Goal: Information Seeking & Learning: Learn about a topic

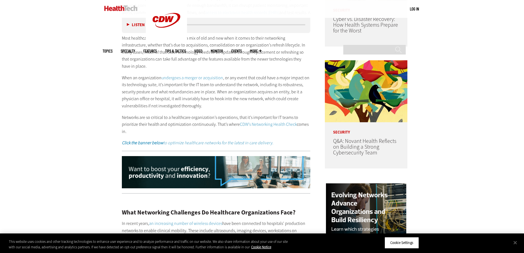
scroll to position [421, 0]
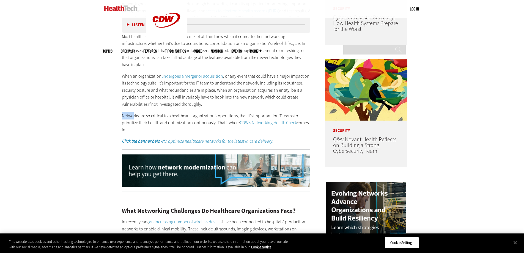
drag, startPoint x: 122, startPoint y: 111, endPoint x: 133, endPoint y: 111, distance: 11.0
click at [133, 112] on p "Networks are so critical to a healthcare organization’s operations, that it’s i…" at bounding box center [216, 122] width 189 height 21
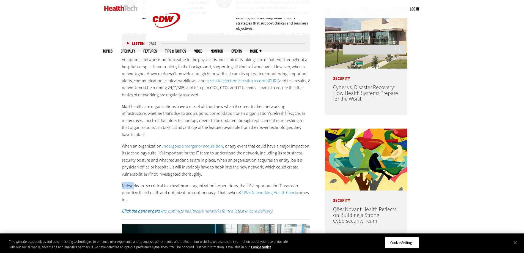
scroll to position [349, 0]
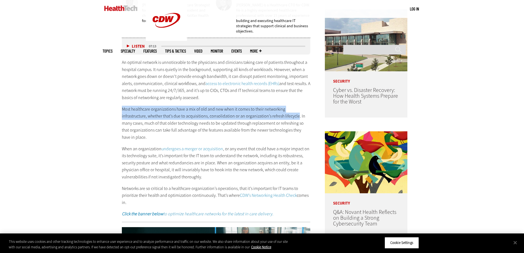
drag, startPoint x: 119, startPoint y: 104, endPoint x: 271, endPoint y: 113, distance: 151.9
click at [158, 59] on p "An optimal network is unnoticeable to the physicians and clinicians taking care…" at bounding box center [216, 80] width 189 height 42
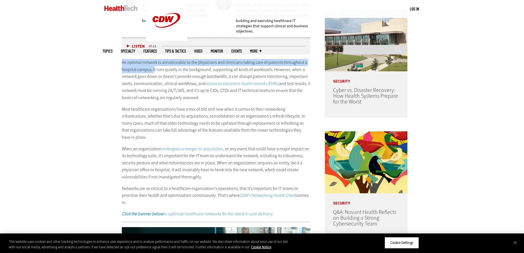
drag, startPoint x: 121, startPoint y: 56, endPoint x: 154, endPoint y: 66, distance: 34.0
click at [154, 66] on p "An optimal network is unnoticeable to the physicians and clinicians taking care…" at bounding box center [216, 80] width 189 height 42
copy p "An optimal network is unnoticeable to the physicians and clinicians taking care…"
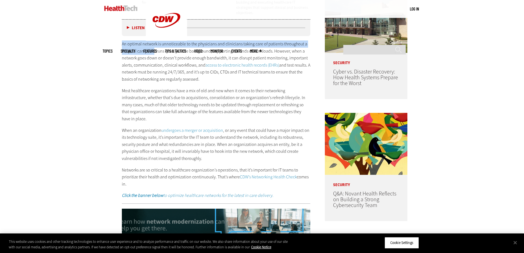
scroll to position [378, 0]
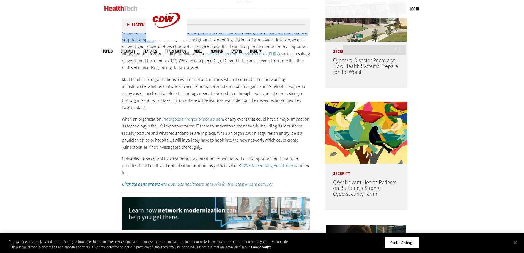
click at [165, 76] on p "Most healthcare organizations have a mix of old and new when it comes to their …" at bounding box center [216, 93] width 189 height 35
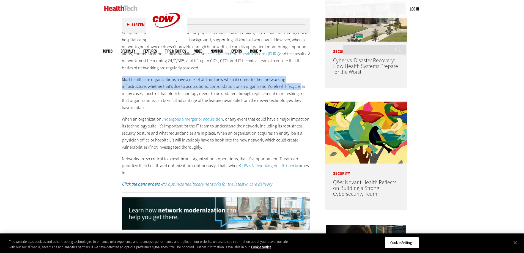
drag, startPoint x: 121, startPoint y: 76, endPoint x: 272, endPoint y: 83, distance: 151.5
copy p "Most healthcare organizations have a mix of old and new when it comes to their …"
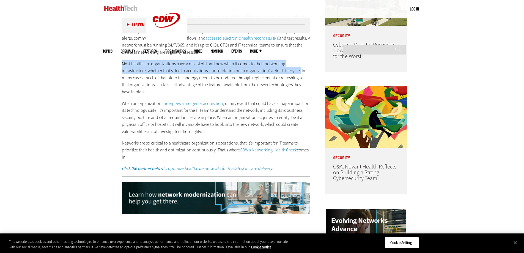
scroll to position [396, 0]
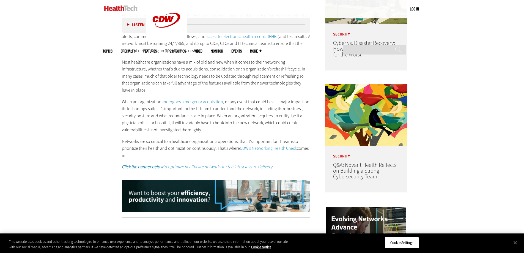
drag, startPoint x: 159, startPoint y: 103, endPoint x: 228, endPoint y: 108, distance: 70.1
click at [228, 108] on p "When an organization undergoes a merger or acquisition , or any event that coul…" at bounding box center [216, 115] width 189 height 35
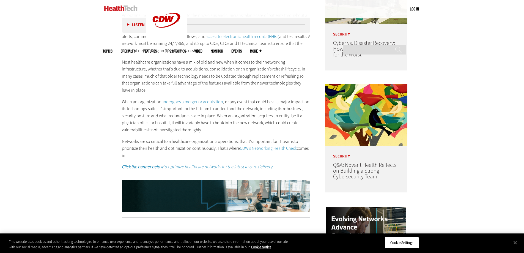
click at [205, 104] on p "When an organization undergoes a merger or acquisition , or any event that coul…" at bounding box center [216, 115] width 189 height 35
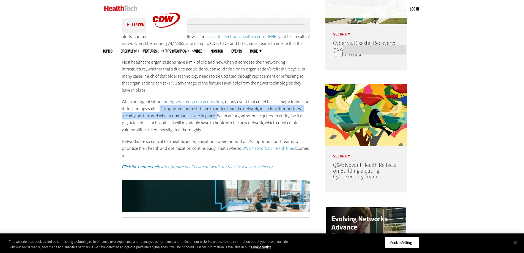
drag, startPoint x: 159, startPoint y: 102, endPoint x: 217, endPoint y: 112, distance: 58.9
click at [217, 112] on p "When an organization undergoes a merger or acquisition , or any event that coul…" at bounding box center [216, 115] width 189 height 35
copy p "t’s important for the IT team to understand the network, including its robustne…"
click at [175, 128] on p "When an organization undergoes a merger or acquisition , or any event that coul…" at bounding box center [216, 115] width 189 height 35
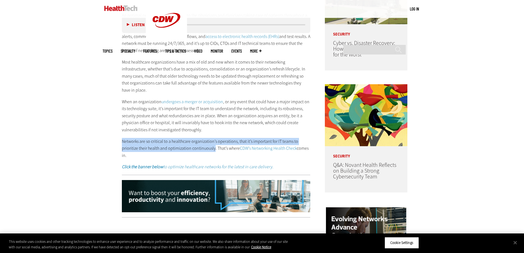
drag, startPoint x: 119, startPoint y: 137, endPoint x: 214, endPoint y: 143, distance: 95.7
copy p "Networks are so critical to a healthcare organization’s operations, that it’s i…"
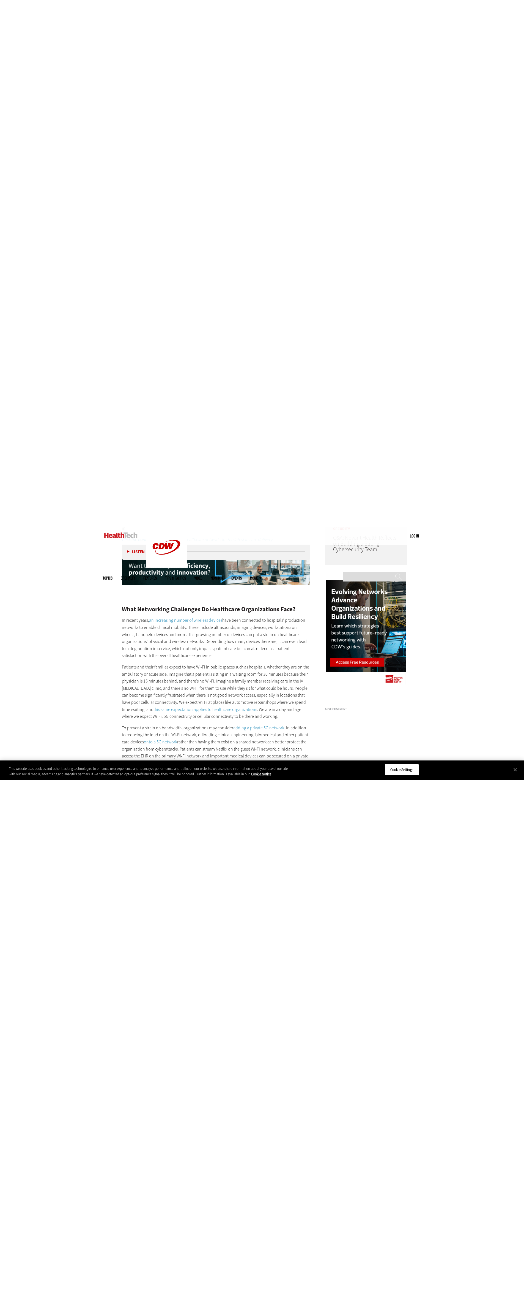
scroll to position [550, 0]
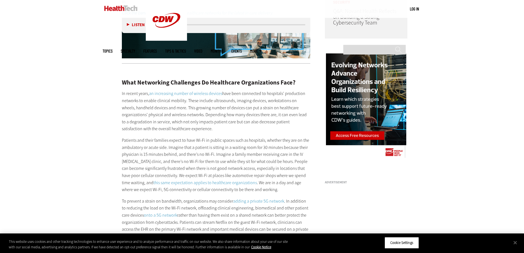
drag, startPoint x: 121, startPoint y: 88, endPoint x: 184, endPoint y: 120, distance: 70.7
copy p "In recent years, an increasing number of wireless devices have been connected t…"
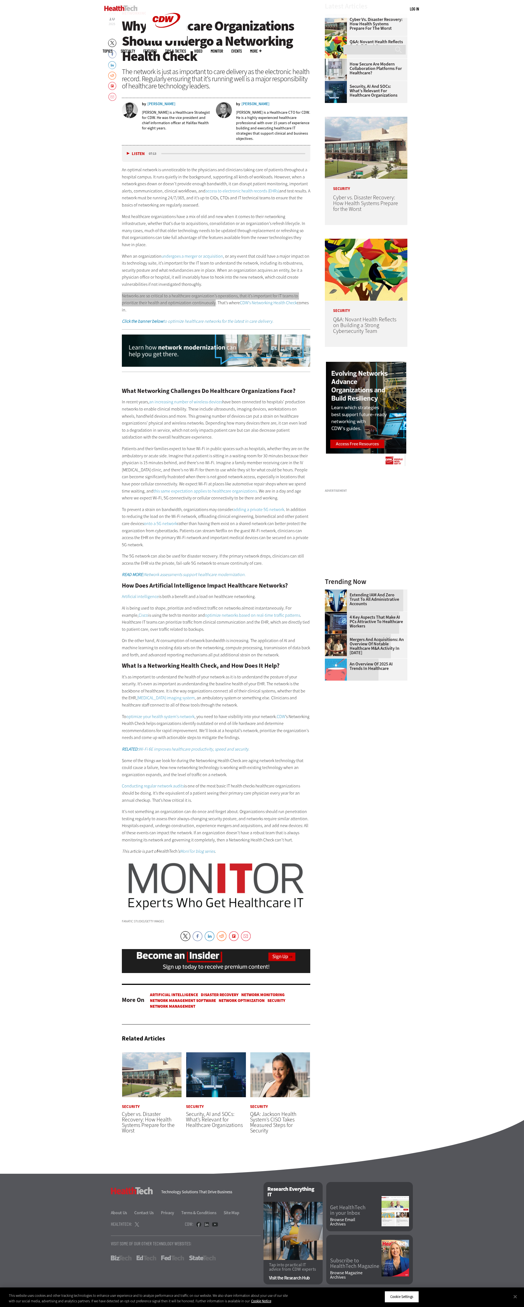
scroll to position [0, 0]
click at [520, 77] on div "Become an Insider Sign up [DATE] to receive premium content! Sign Up MENU Log i…" at bounding box center [262, 533] width 524 height 1548
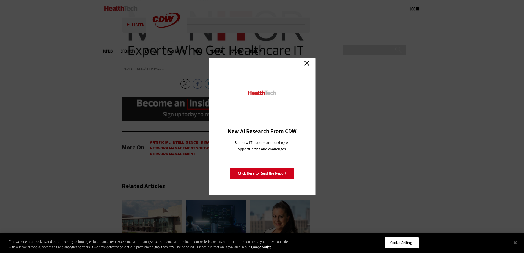
click at [307, 66] on link "Close" at bounding box center [307, 63] width 8 height 8
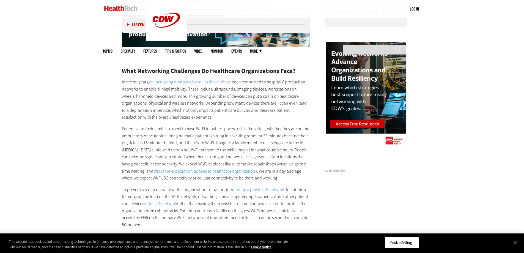
scroll to position [561, 0]
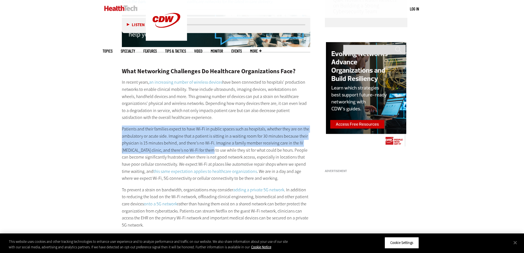
drag, startPoint x: 122, startPoint y: 123, endPoint x: 214, endPoint y: 144, distance: 93.9
click at [212, 144] on p "Patients and their families expect to have Wi-Fi in public spaces such as hospi…" at bounding box center [216, 154] width 189 height 56
click at [214, 144] on p "Patients and their families expect to have Wi-Fi in public spaces such as hospi…" at bounding box center [216, 154] width 189 height 56
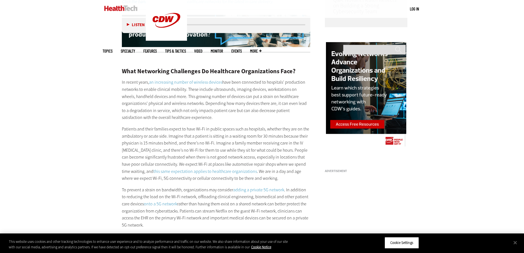
click at [214, 144] on p "Patients and their families expect to have Wi-Fi in public spaces such as hospi…" at bounding box center [216, 154] width 189 height 56
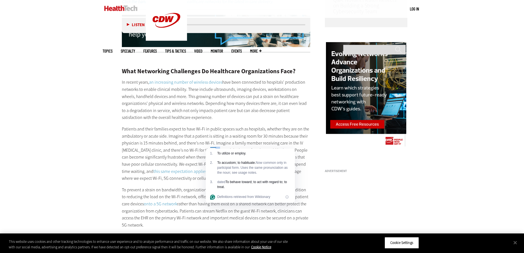
click at [126, 126] on p "Patients and their families expect to have Wi-Fi in public spaces such as hospi…" at bounding box center [216, 154] width 189 height 56
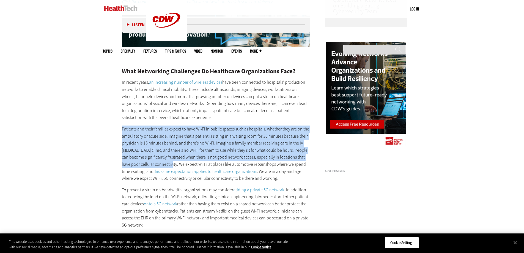
drag, startPoint x: 121, startPoint y: 123, endPoint x: 167, endPoint y: 157, distance: 57.1
click at [167, 157] on article "[DATE] Twitter Facebook LinkedIn Reddit Flipboard Email Networking Why Healthca…" at bounding box center [211, 254] width 200 height 1125
copy p "Patients and their families expect to have Wi-Fi in public spaces such as hospi…"
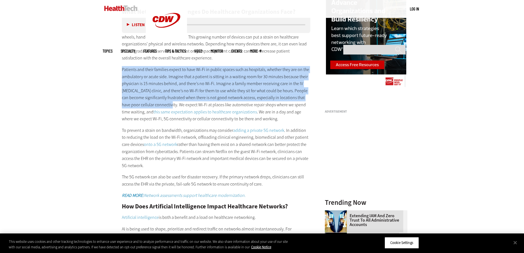
scroll to position [626, 0]
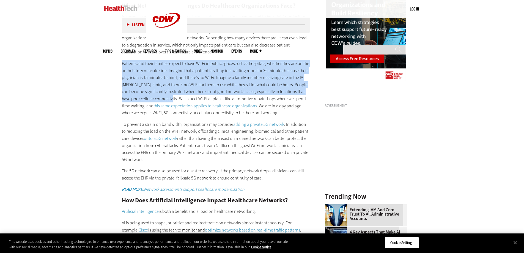
drag, startPoint x: 122, startPoint y: 119, endPoint x: 171, endPoint y: 154, distance: 60.3
click at [171, 154] on p "To prevent a strain on bandwidth, organizations may consider adding a private 5…" at bounding box center [216, 142] width 189 height 42
copy p "To prevent a strain on bandwidth, organizations may consider adding a private 5…"
click at [256, 167] on p "The 5G network can also be used for disaster recovery. If the primary network d…" at bounding box center [216, 174] width 189 height 14
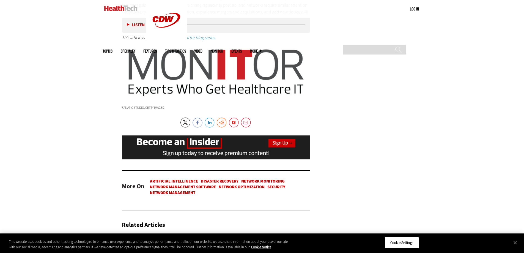
scroll to position [1060, 0]
